Goal: Information Seeking & Learning: Learn about a topic

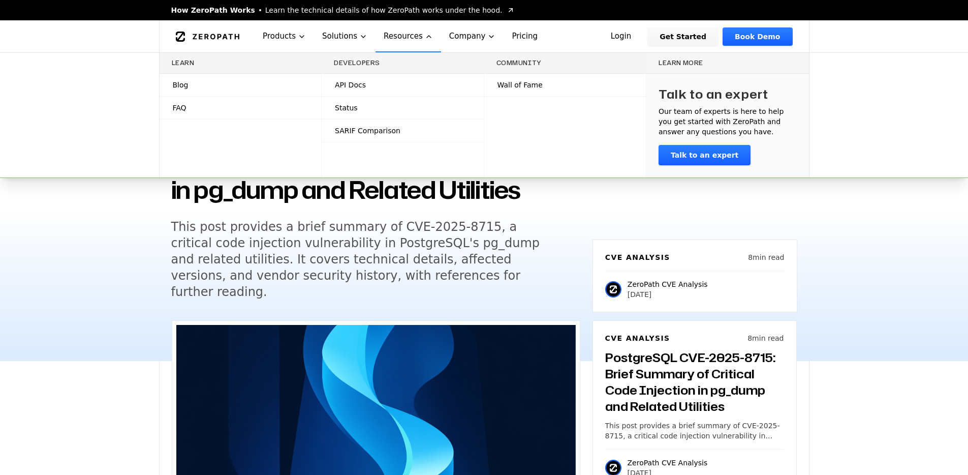
scroll to position [763, 0]
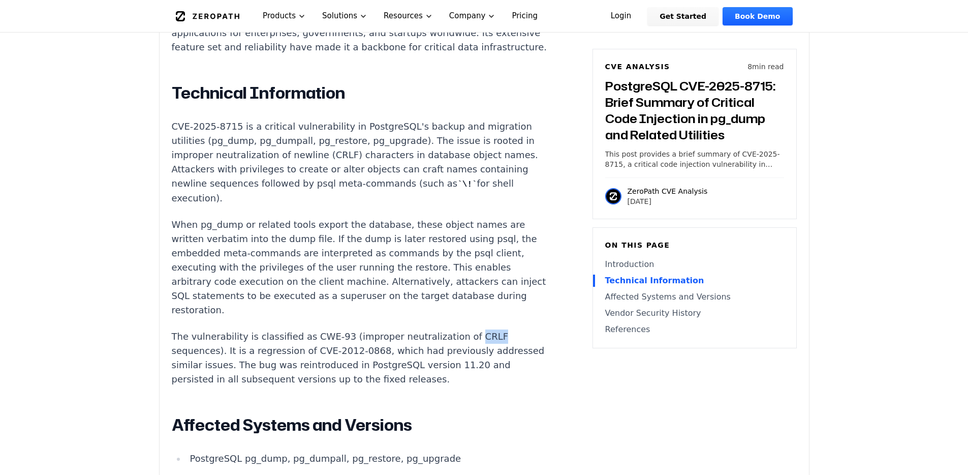
scroll to position [840, 0]
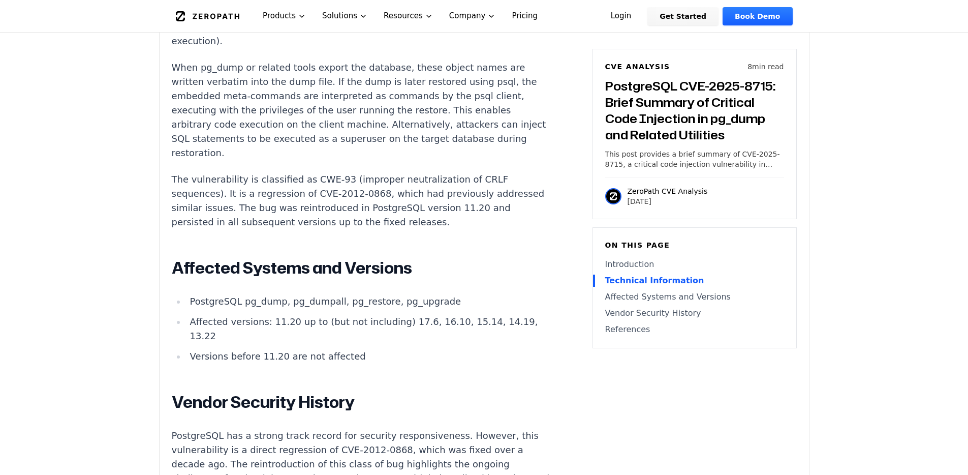
click at [387, 188] on div "Introduction Attackers with access to a PostgreSQL origin server can embed mali…" at bounding box center [361, 204] width 378 height 939
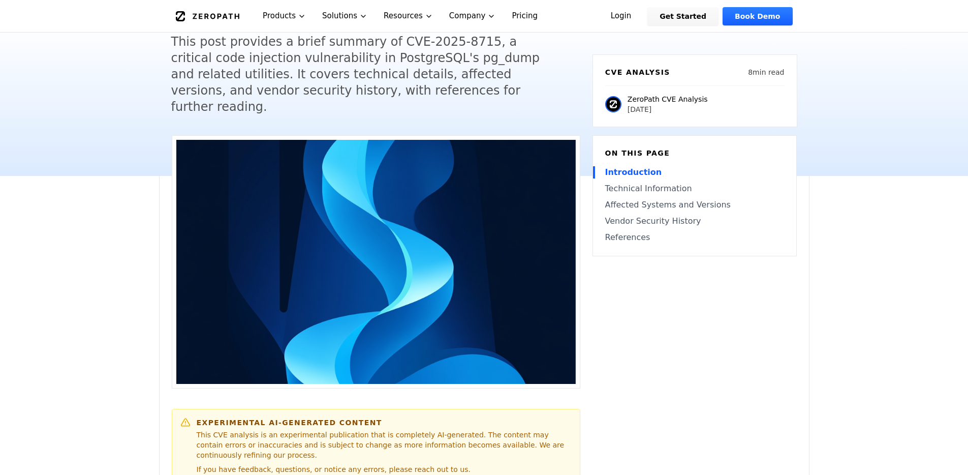
scroll to position [0, 0]
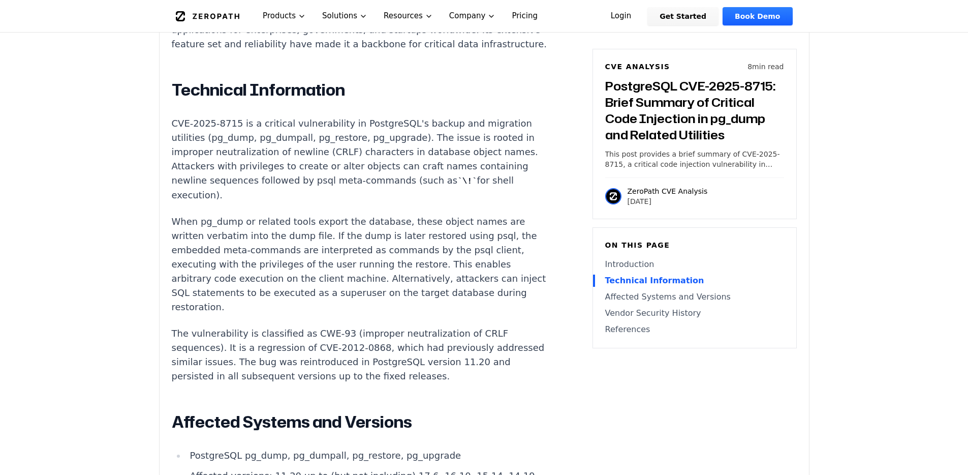
scroll to position [813, 0]
